Goal: Find specific page/section: Find specific page/section

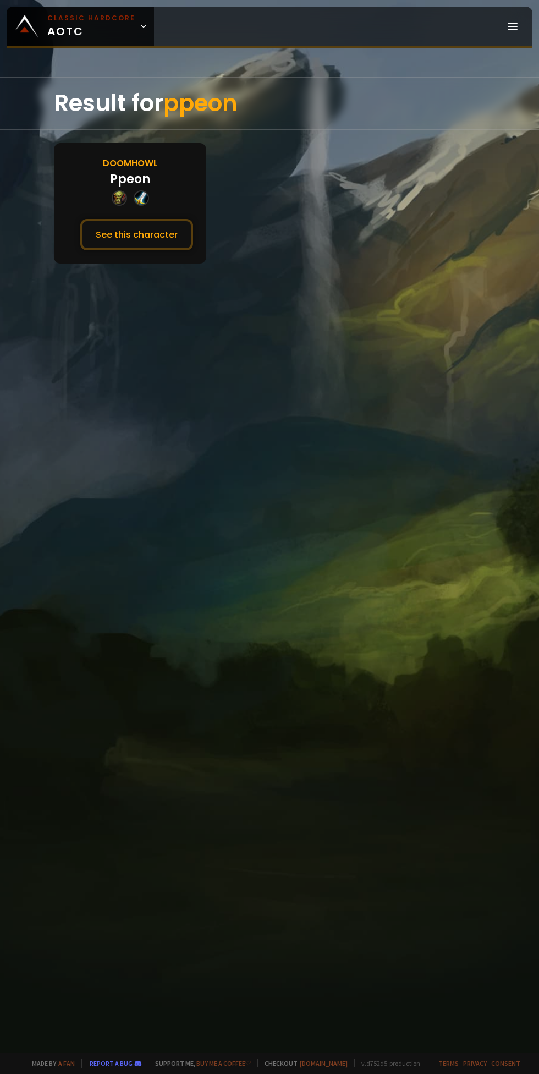
click at [162, 233] on button "See this character" at bounding box center [136, 234] width 113 height 31
click at [144, 223] on button "See this character" at bounding box center [136, 234] width 113 height 31
click at [147, 233] on button "See this character" at bounding box center [136, 234] width 113 height 31
